Goal: Task Accomplishment & Management: Use online tool/utility

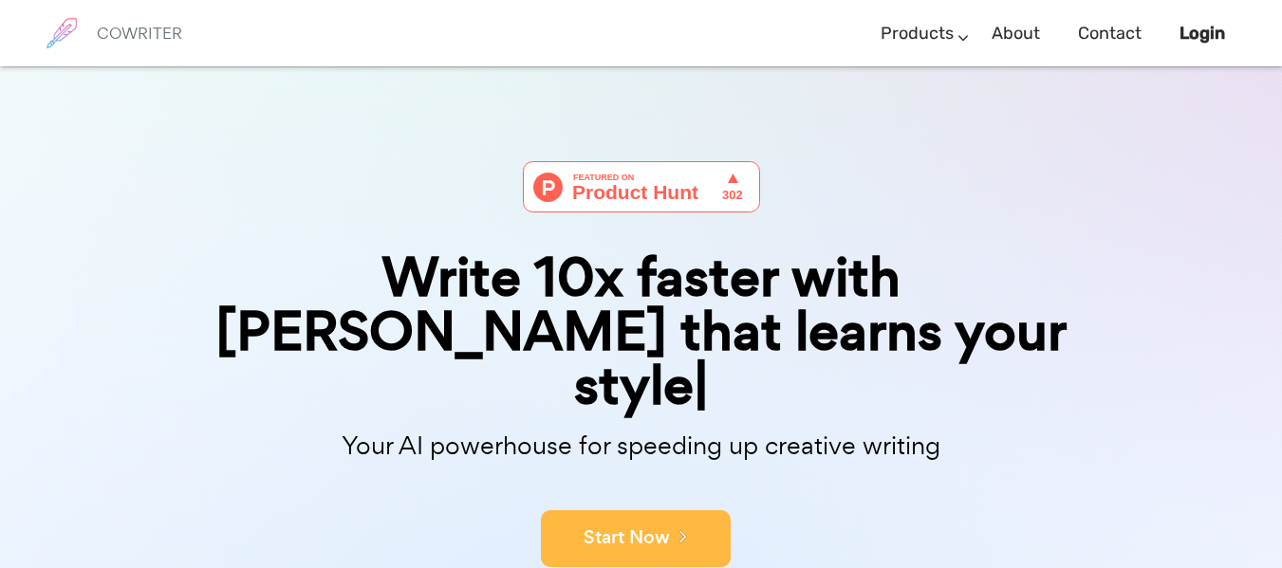
click at [643, 510] on button "Start Now" at bounding box center [636, 538] width 190 height 57
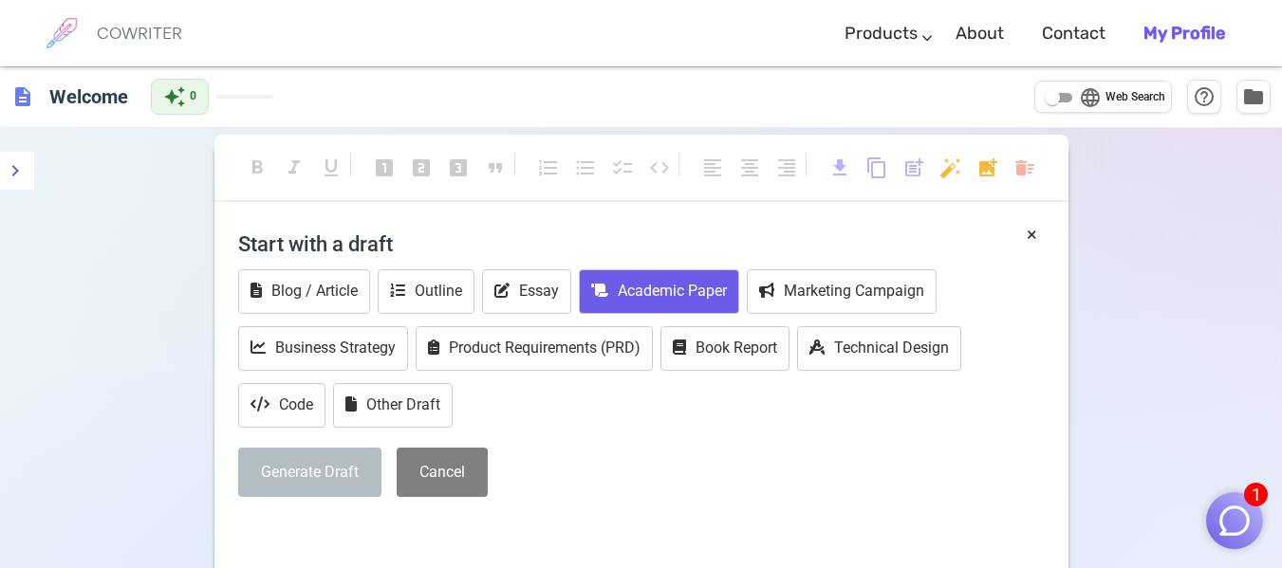
click at [677, 297] on button "Academic Paper" at bounding box center [659, 291] width 160 height 45
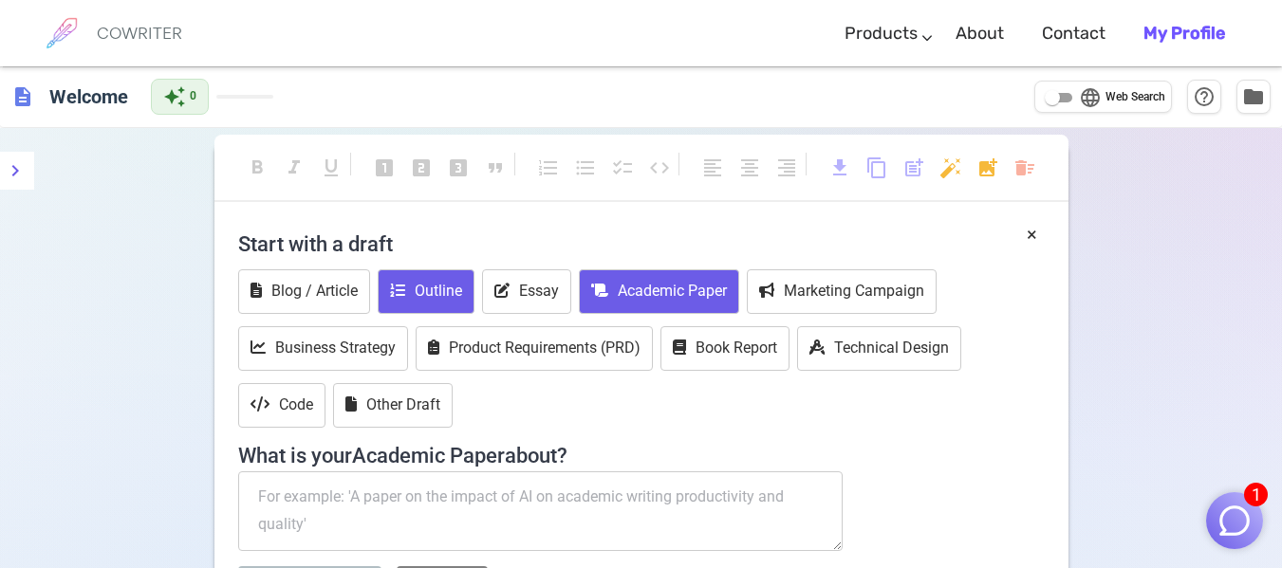
click at [451, 292] on button "Outline" at bounding box center [426, 291] width 97 height 45
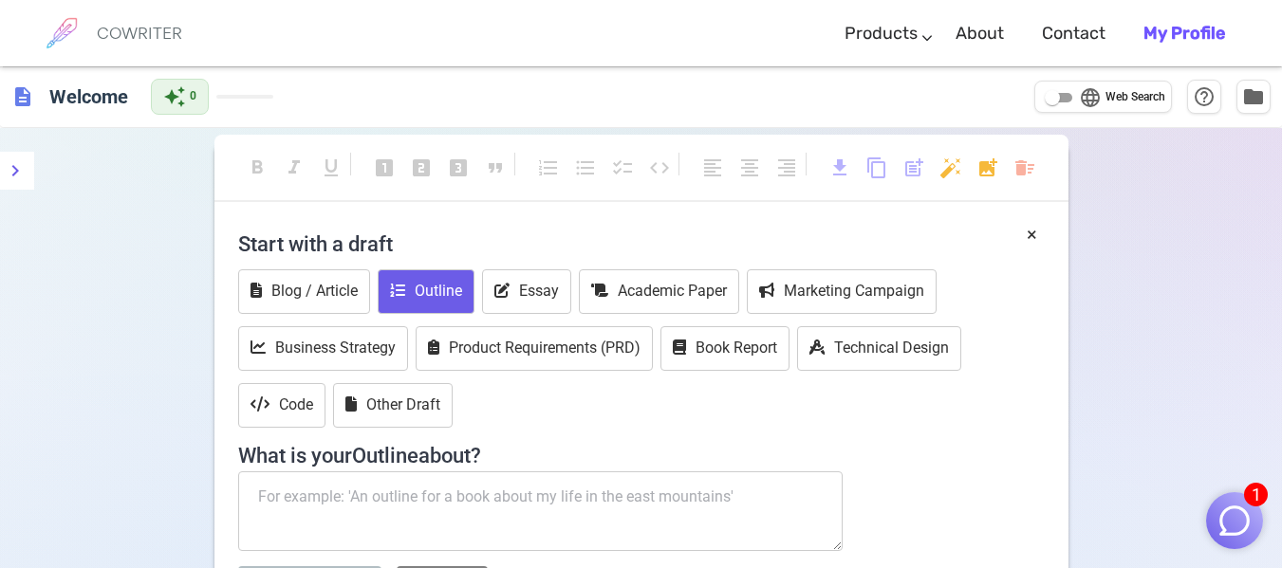
click at [499, 495] on textarea at bounding box center [540, 512] width 605 height 80
type textarea "b"
click at [658, 294] on button "Academic Paper" at bounding box center [659, 291] width 160 height 45
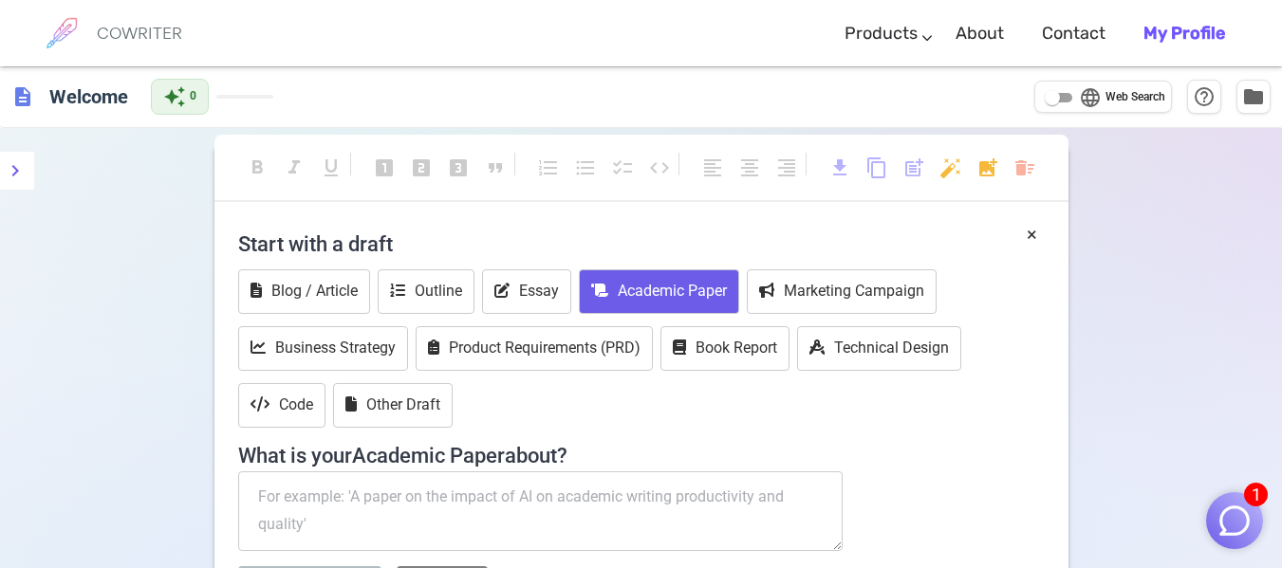
click at [479, 515] on textarea at bounding box center [540, 512] width 605 height 80
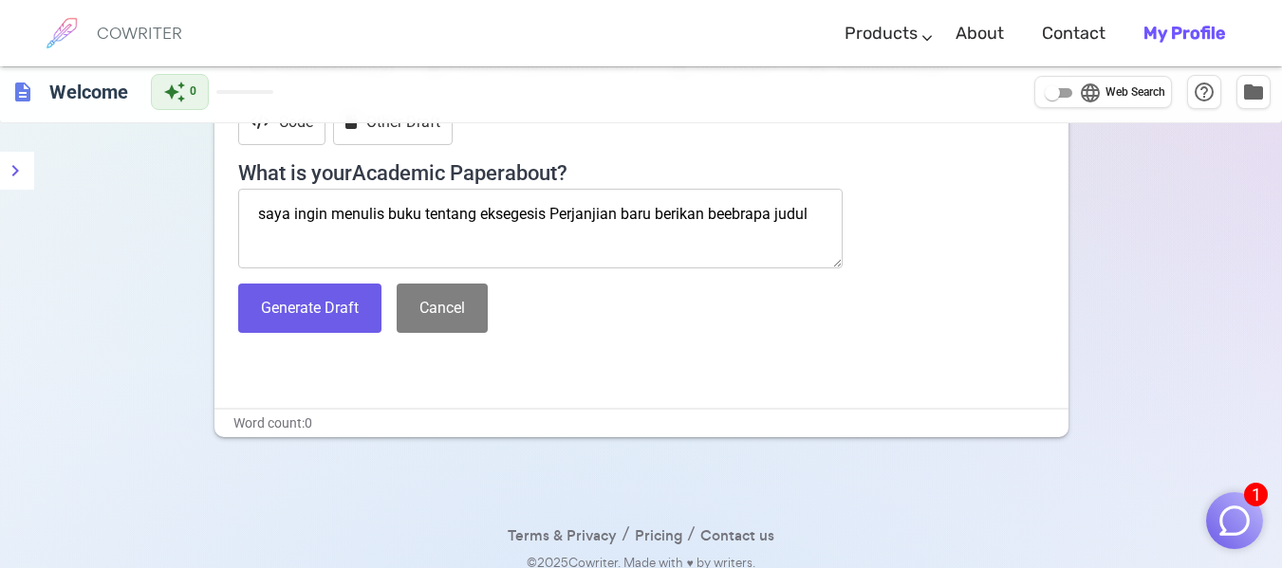
scroll to position [285, 0]
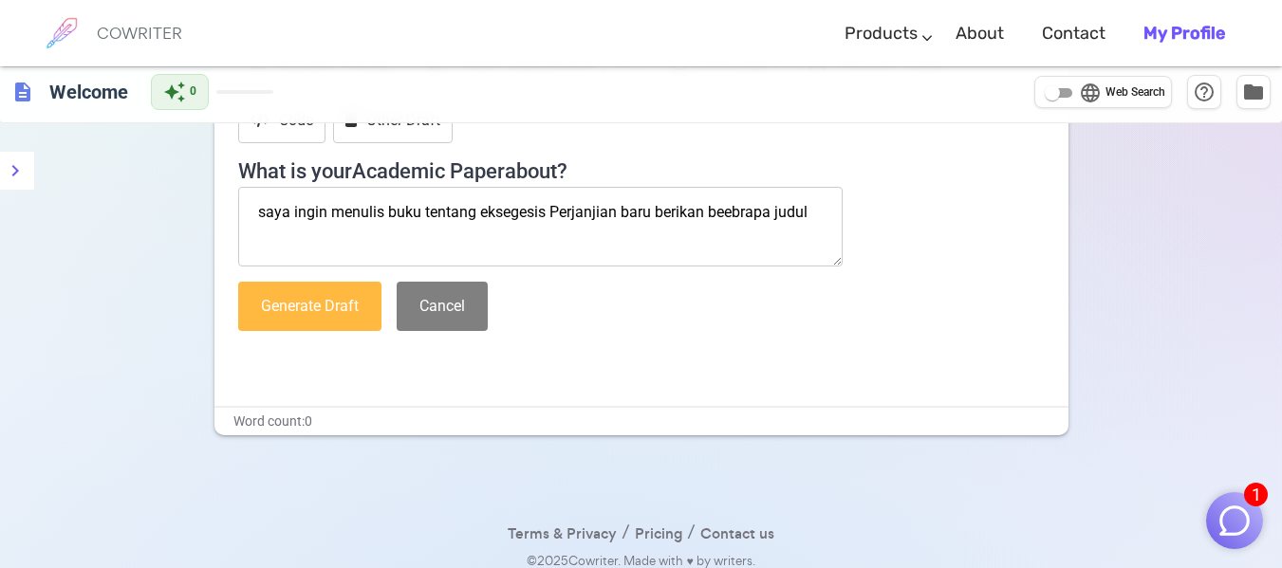
type textarea "saya ingin menulis buku tentang eksegesis Perjanjian baru berikan beebrapa judul"
click at [332, 301] on button "Generate Draft" at bounding box center [309, 307] width 143 height 50
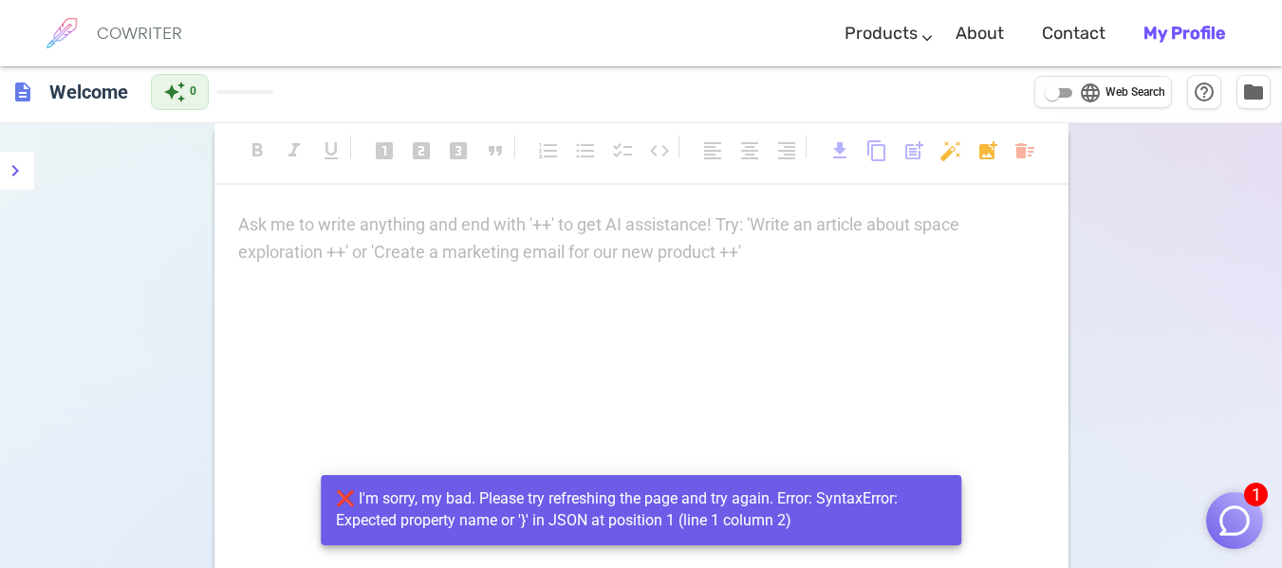
scroll to position [0, 0]
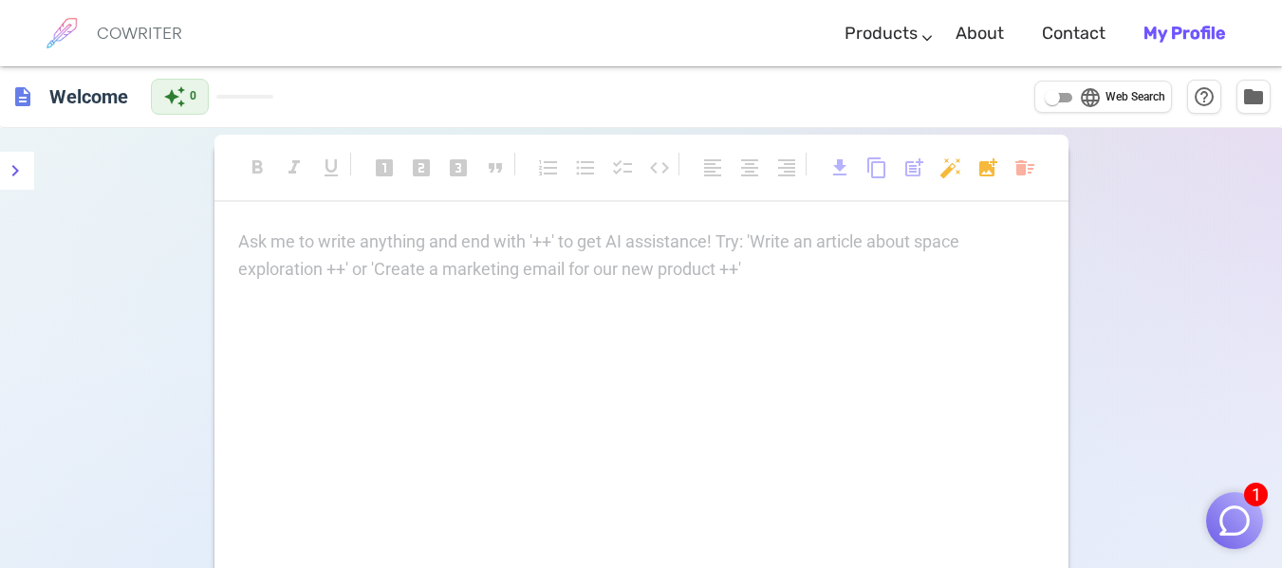
click at [509, 236] on p "Ask me to write anything and end with '++' to get AI assistance! Try: 'Write an…" at bounding box center [641, 243] width 806 height 28
click at [15, 176] on icon "menu" at bounding box center [15, 170] width 23 height 23
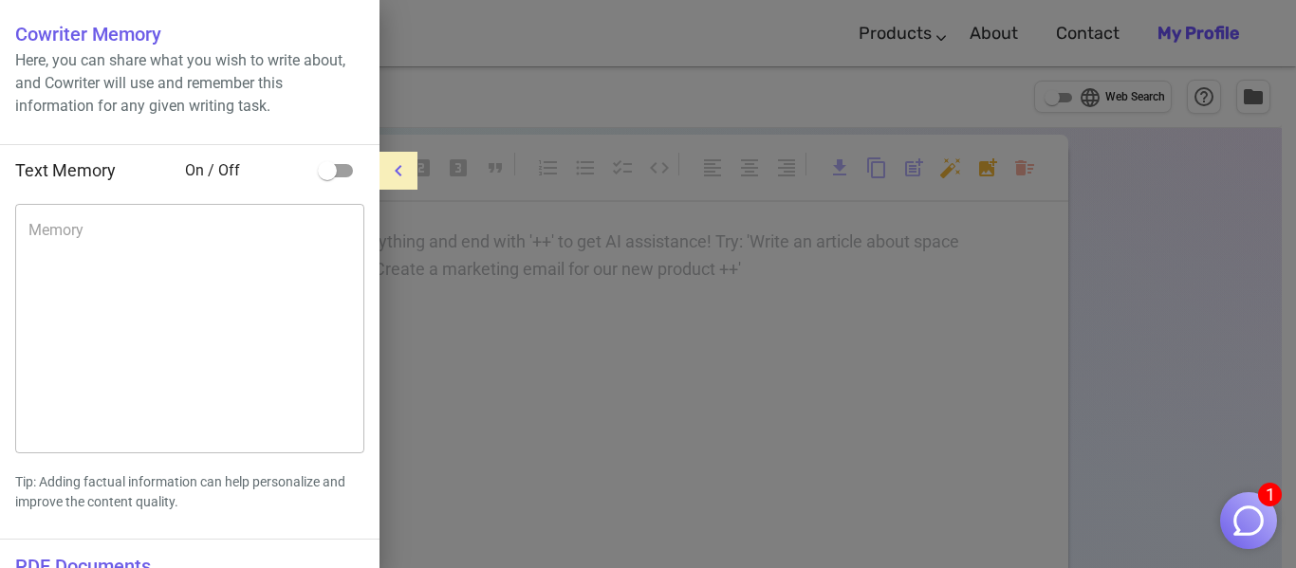
click at [351, 171] on input "checkbox" at bounding box center [327, 171] width 108 height 36
checkbox input "true"
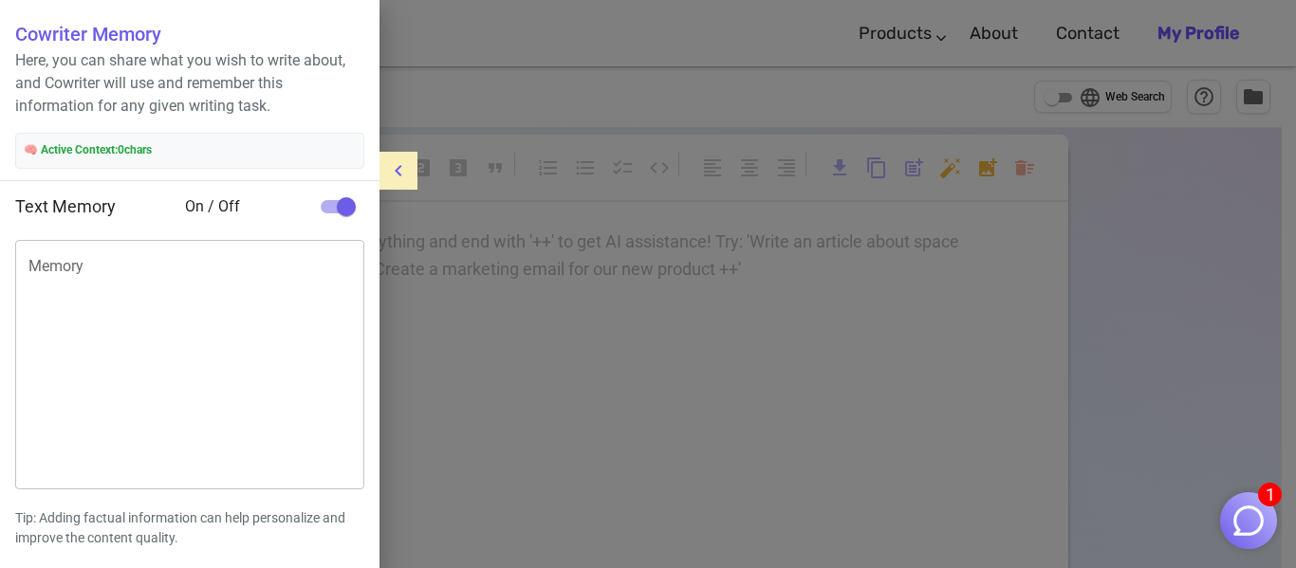
click at [390, 175] on icon "menu" at bounding box center [398, 170] width 23 height 23
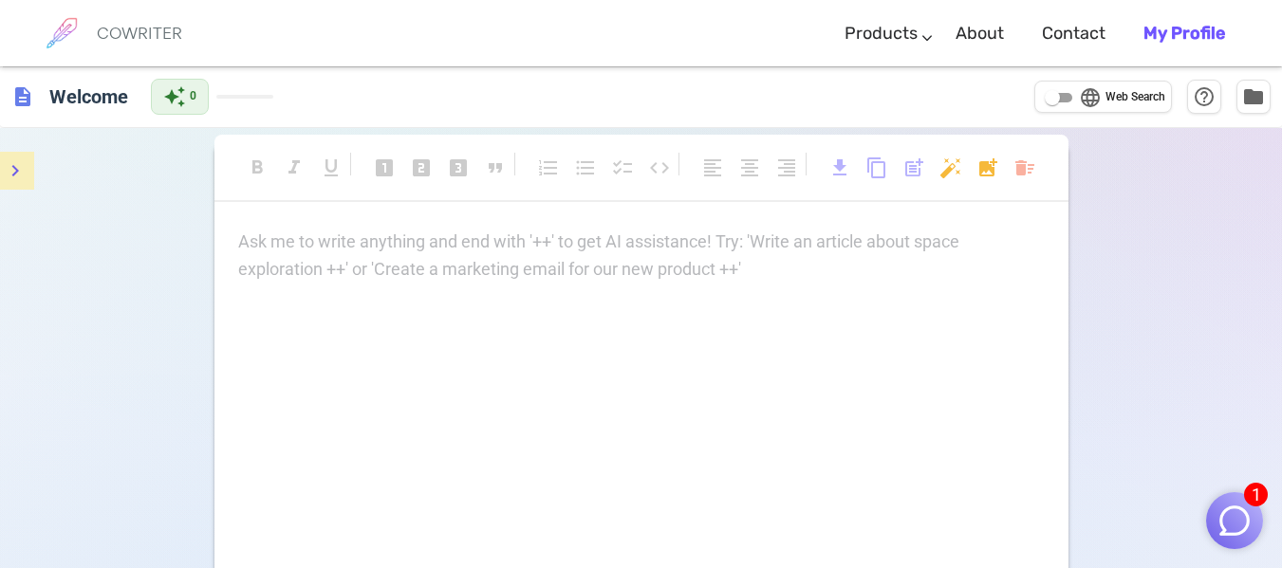
click at [395, 248] on p "Ask me to write anything and end with '++' to get AI assistance! Try: 'Write an…" at bounding box center [641, 243] width 806 height 28
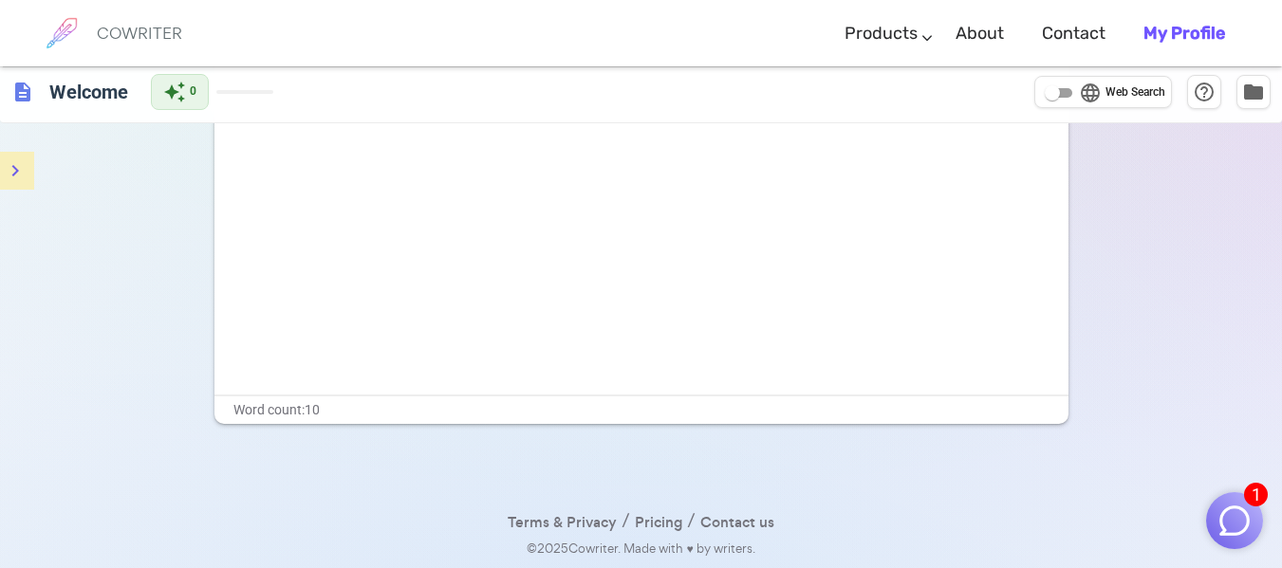
scroll to position [118, 0]
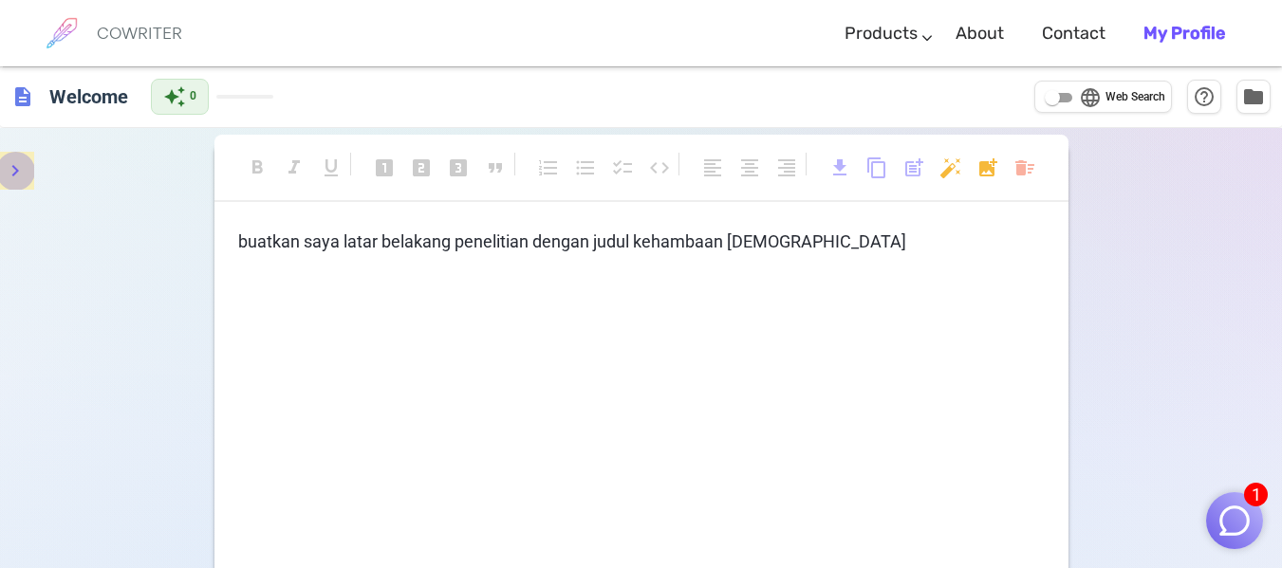
drag, startPoint x: 10, startPoint y: 0, endPoint x: 22, endPoint y: 171, distance: 171.2
click at [22, 171] on icon "menu" at bounding box center [15, 170] width 23 height 23
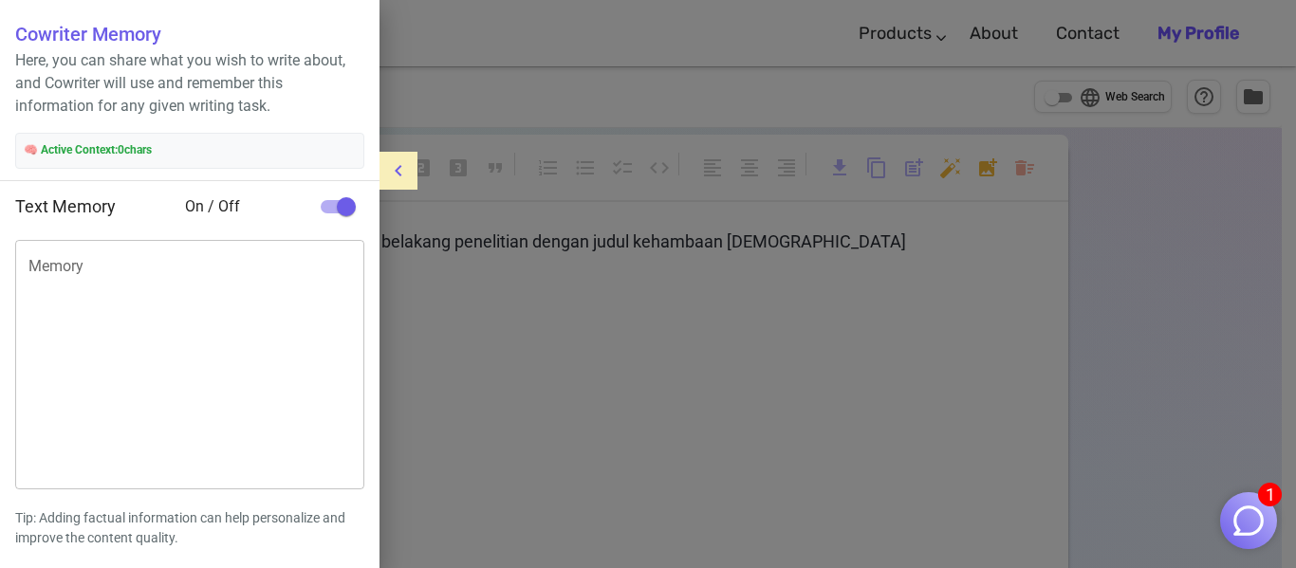
click at [552, 324] on div at bounding box center [648, 284] width 1296 height 568
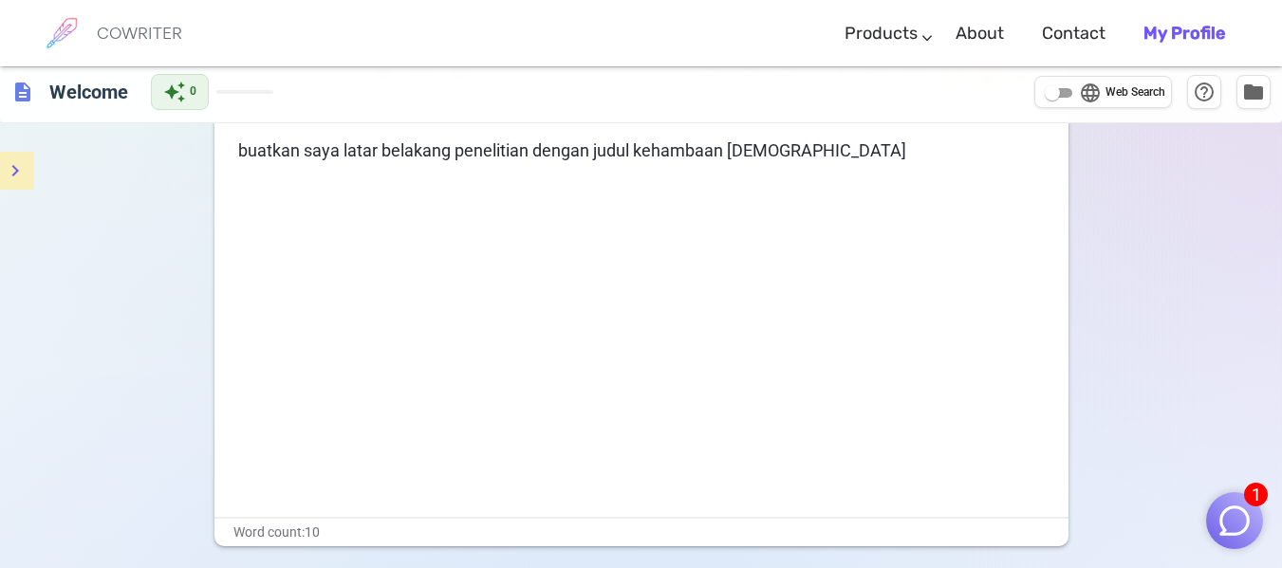
scroll to position [213, 0]
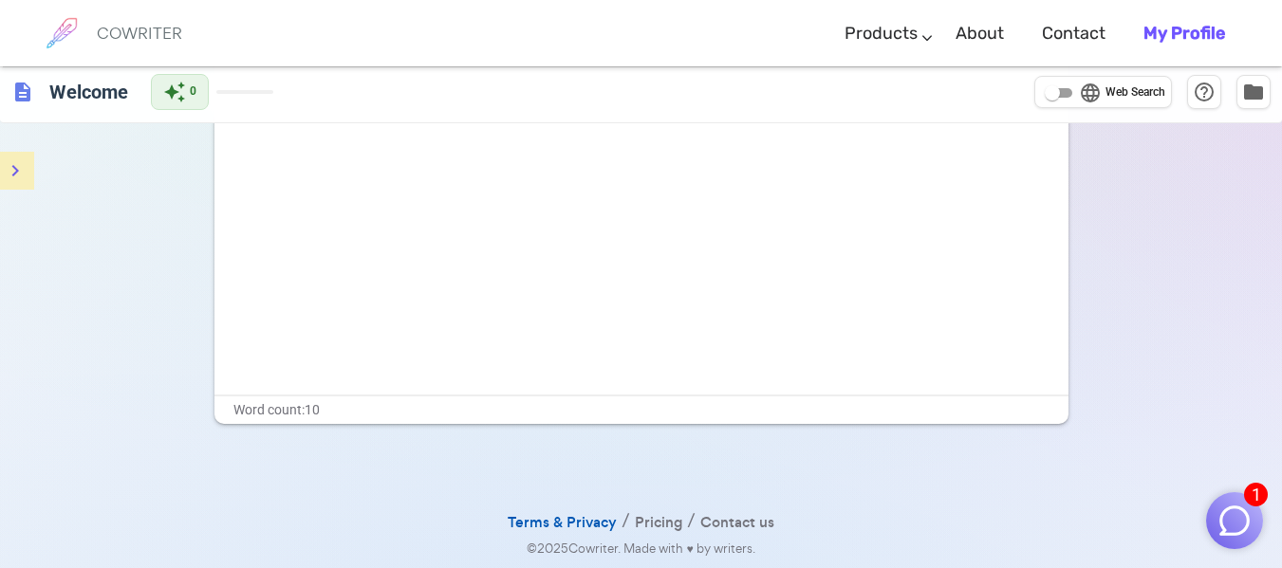
click at [563, 519] on link "Terms & Privacy" at bounding box center [562, 524] width 109 height 28
click at [663, 516] on link "Pricing" at bounding box center [658, 524] width 47 height 28
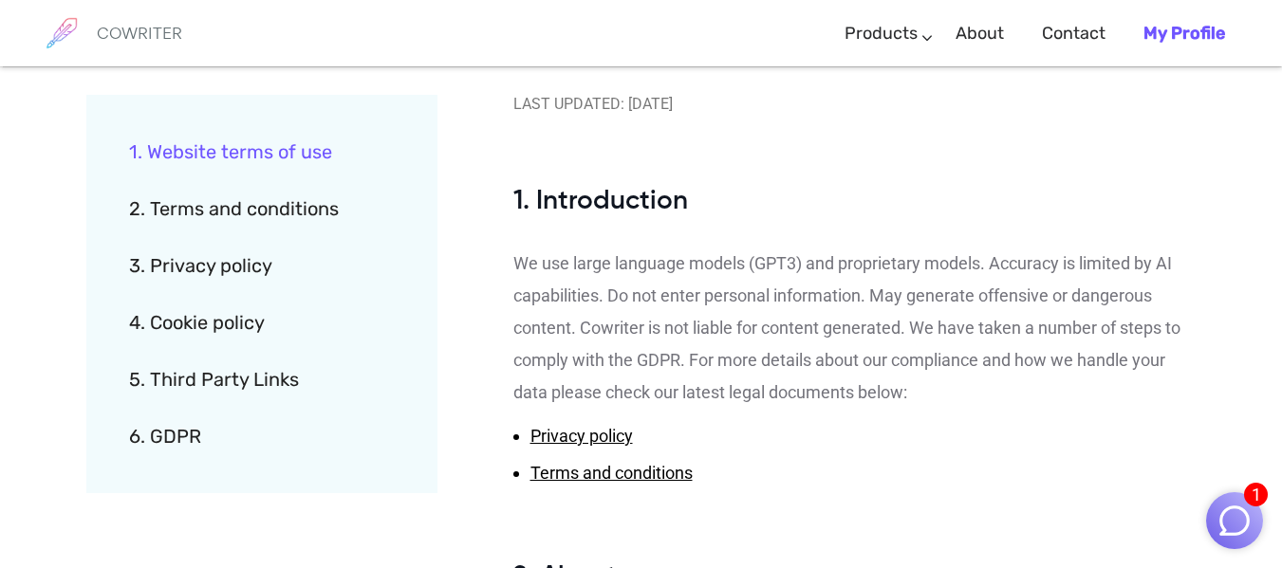
scroll to position [285, 0]
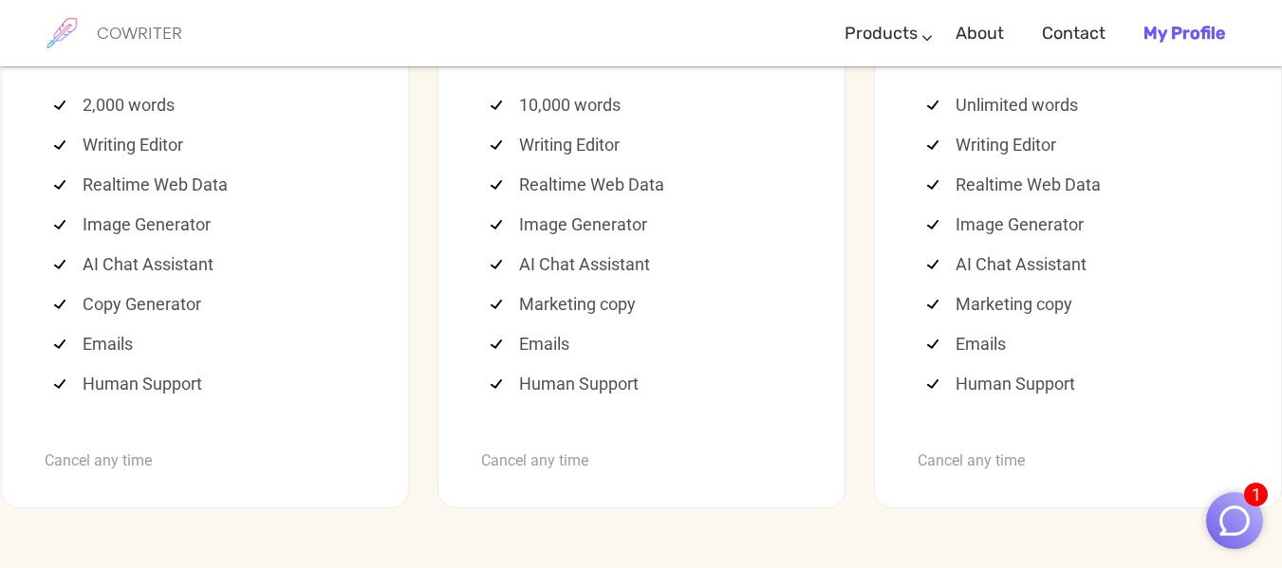
scroll to position [5130, 0]
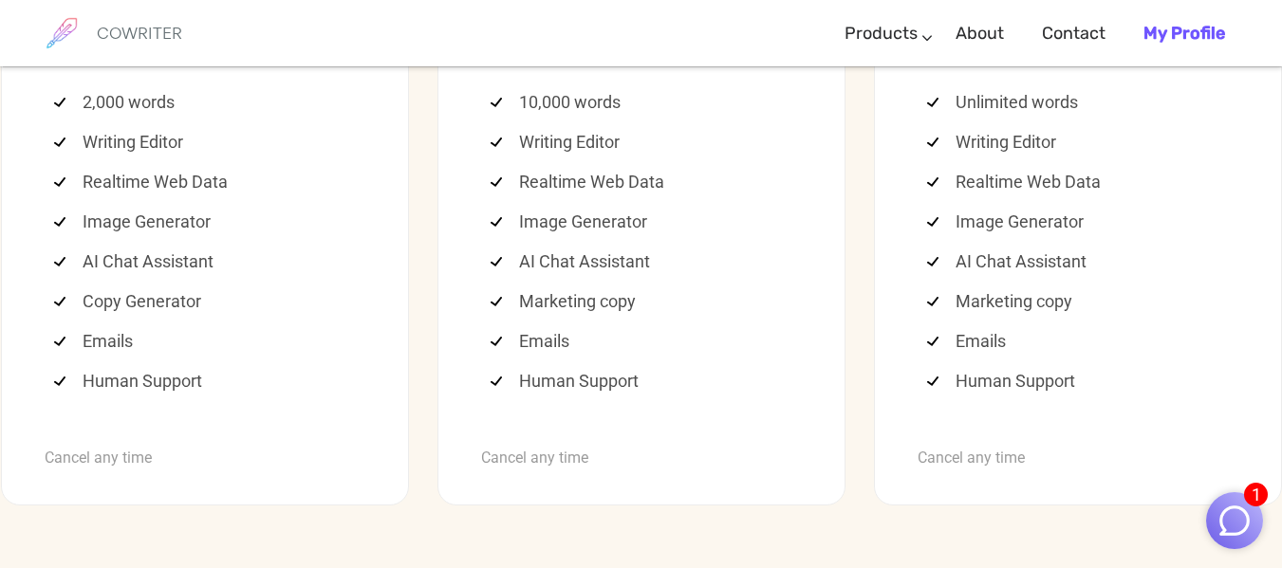
click at [216, 28] on b "Start now for free" at bounding box center [204, 18] width 121 height 18
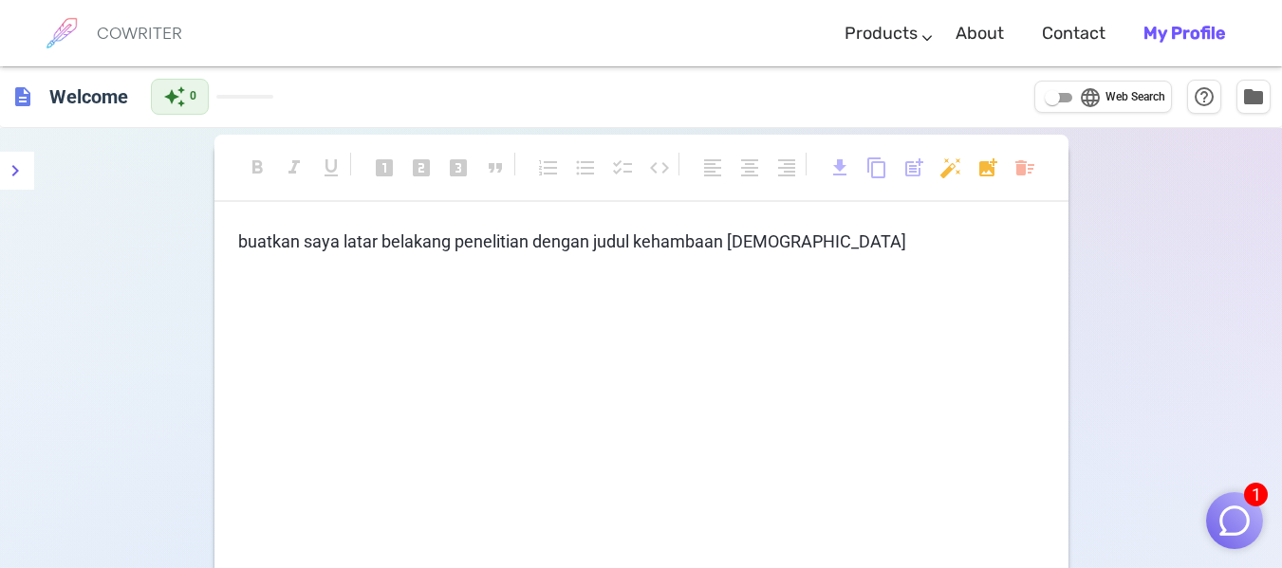
click at [1070, 96] on input "language Web Search" at bounding box center [1052, 97] width 68 height 23
checkbox input "true"
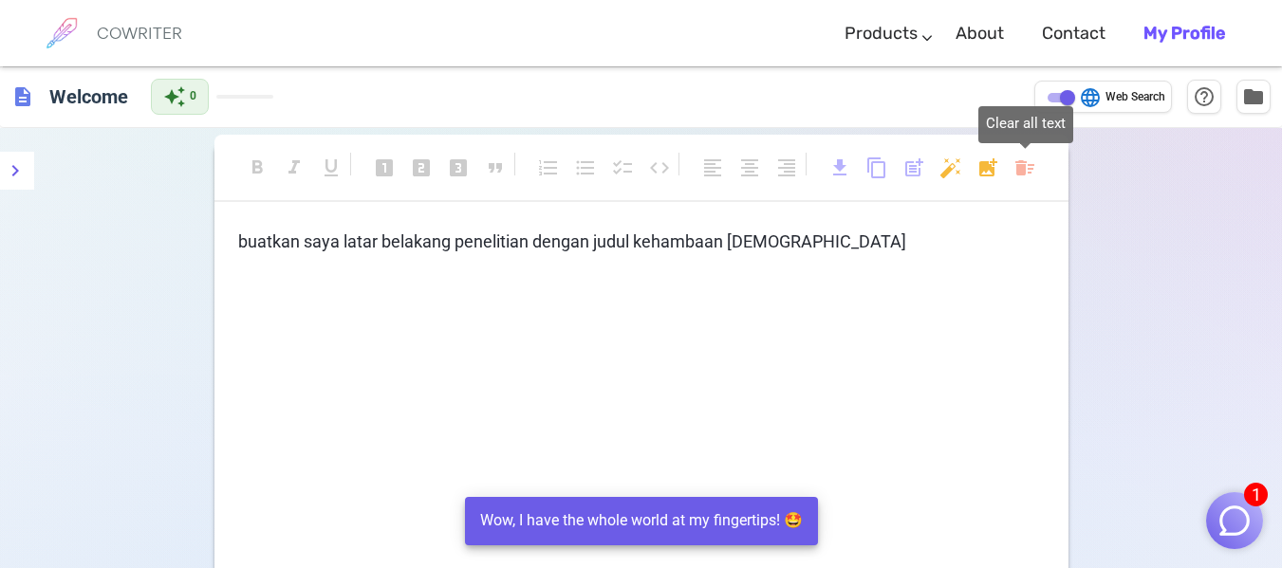
click at [1031, 167] on body "1 COWRITER Products Writing Marketing Emails Images (soon) About Contact My Pro…" at bounding box center [641, 391] width 1282 height 782
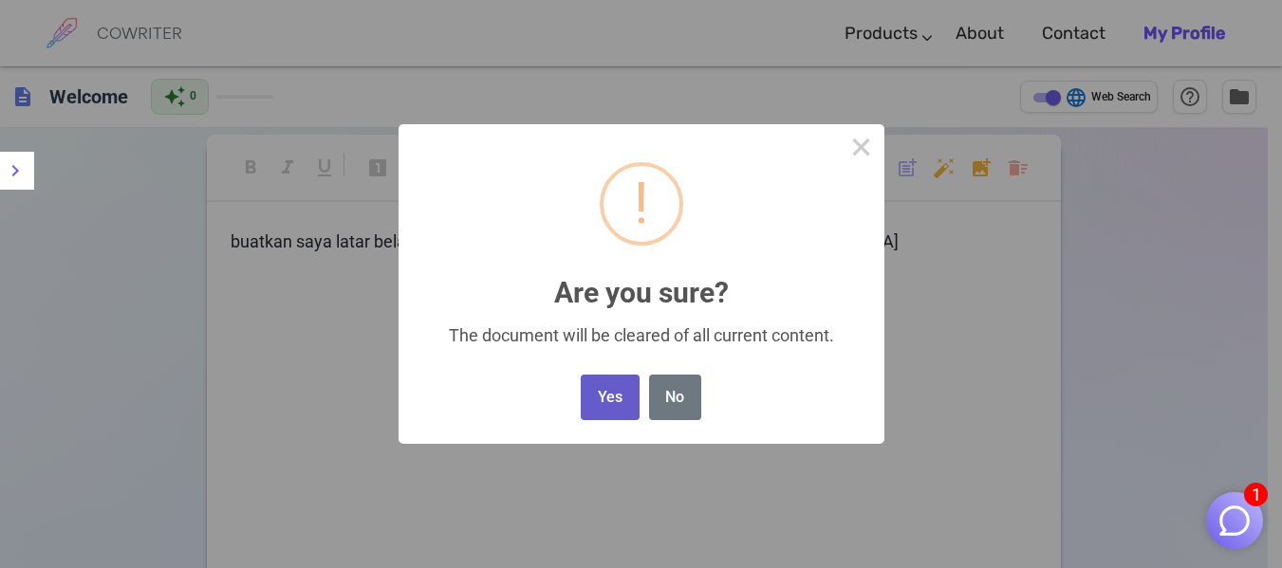
click at [611, 391] on button "Yes" at bounding box center [610, 398] width 58 height 46
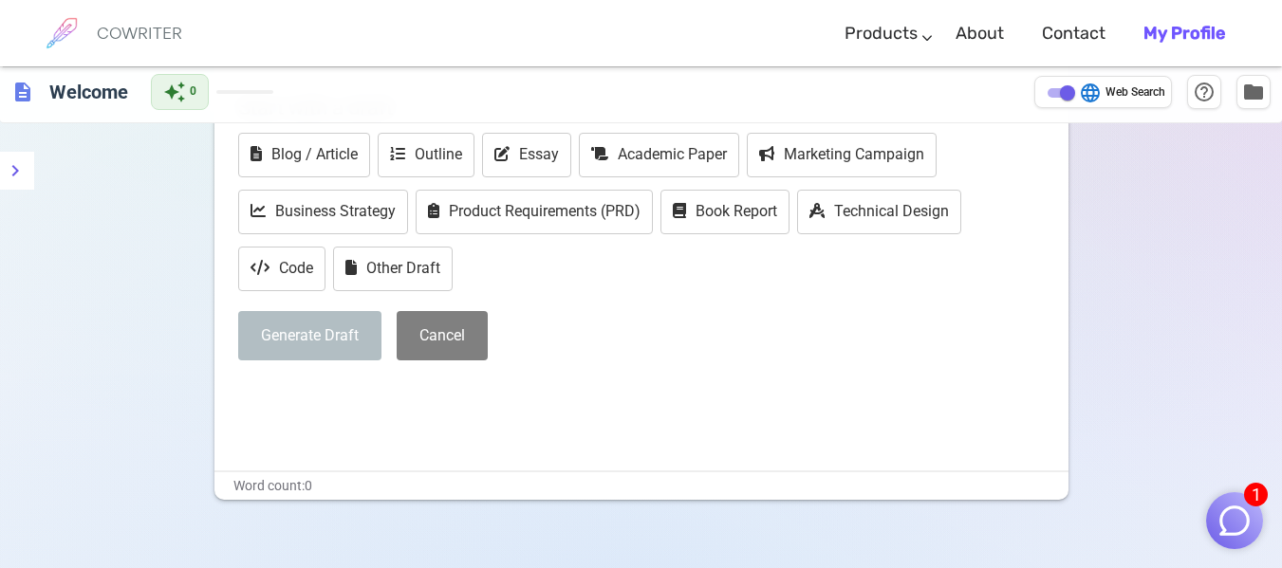
scroll to position [95, 0]
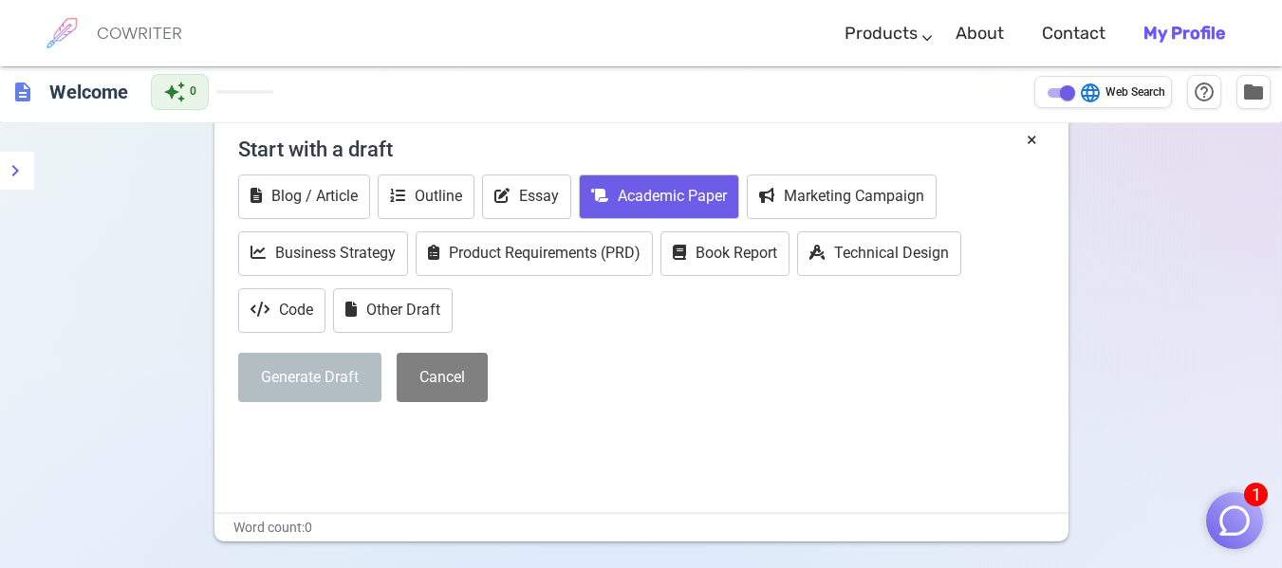
click at [658, 191] on button "Academic Paper" at bounding box center [659, 197] width 160 height 45
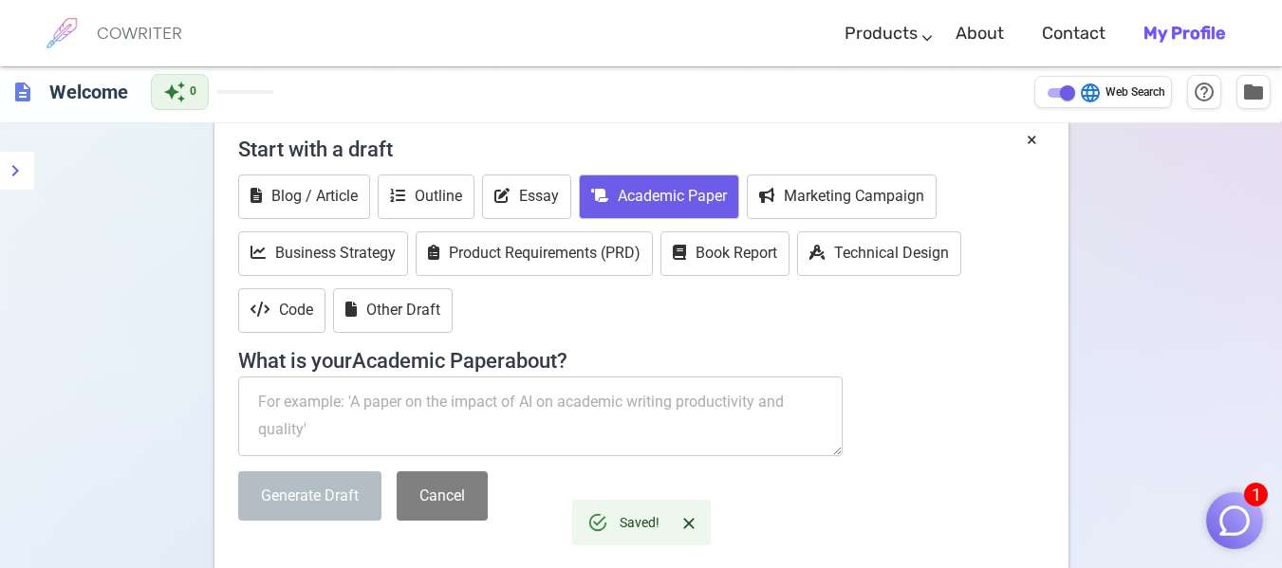
click at [472, 407] on textarea at bounding box center [540, 417] width 605 height 80
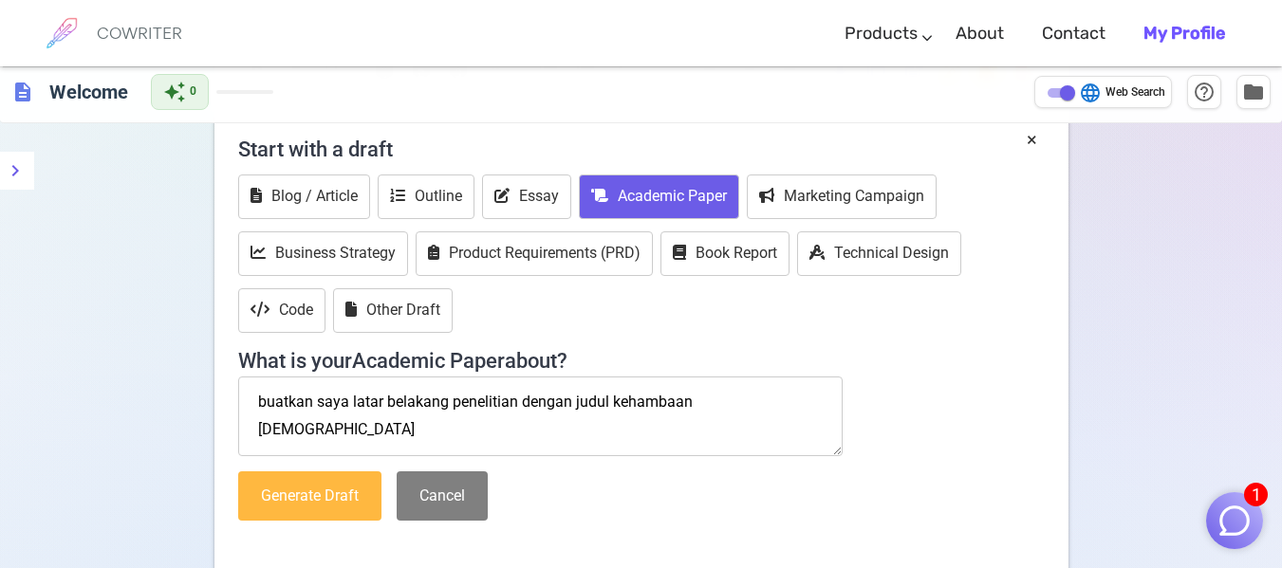
type textarea "buatkan saya latar belakang penelitian dengan judul kehambaan [PERSON_NAME]"
click at [313, 498] on button "Generate Draft" at bounding box center [309, 497] width 143 height 50
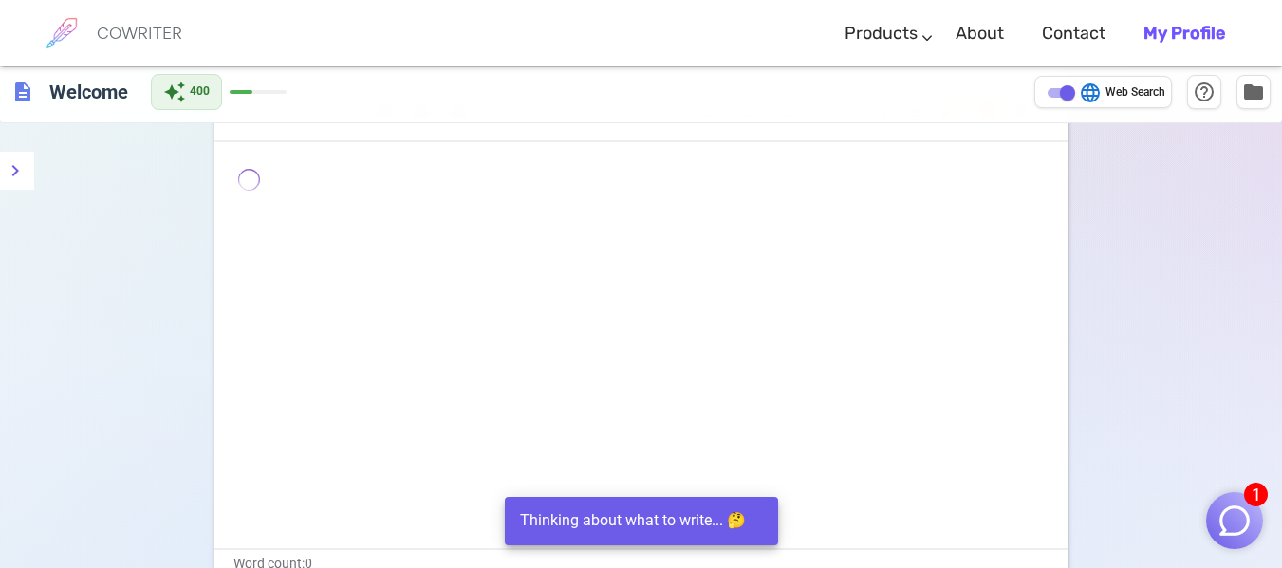
scroll to position [0, 0]
